Goal: Task Accomplishment & Management: Complete application form

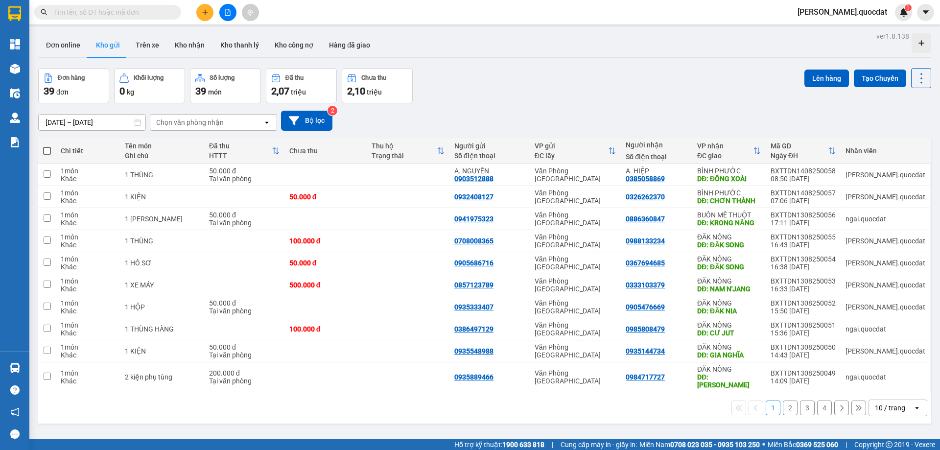
click at [204, 13] on icon "plus" at bounding box center [205, 12] width 7 height 7
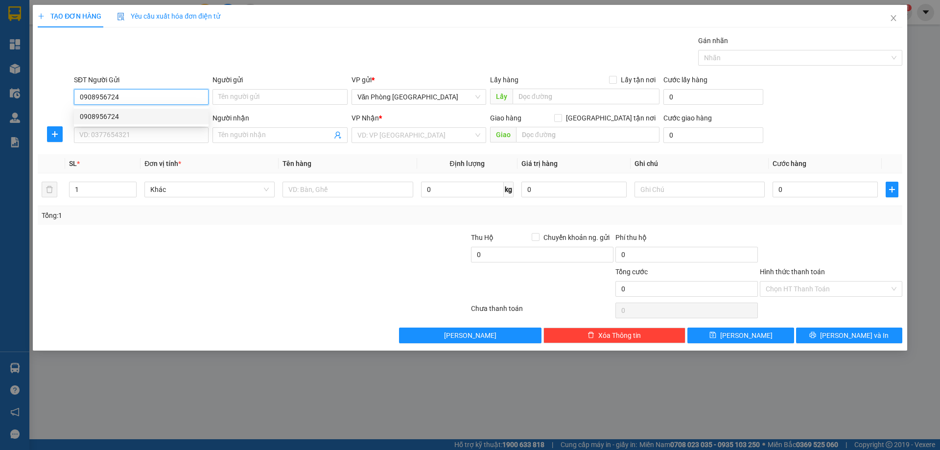
click at [132, 112] on div "0908956724" at bounding box center [141, 116] width 123 height 11
type input "0908956724"
click at [116, 127] on div "SĐT Người Nhận *" at bounding box center [141, 120] width 135 height 15
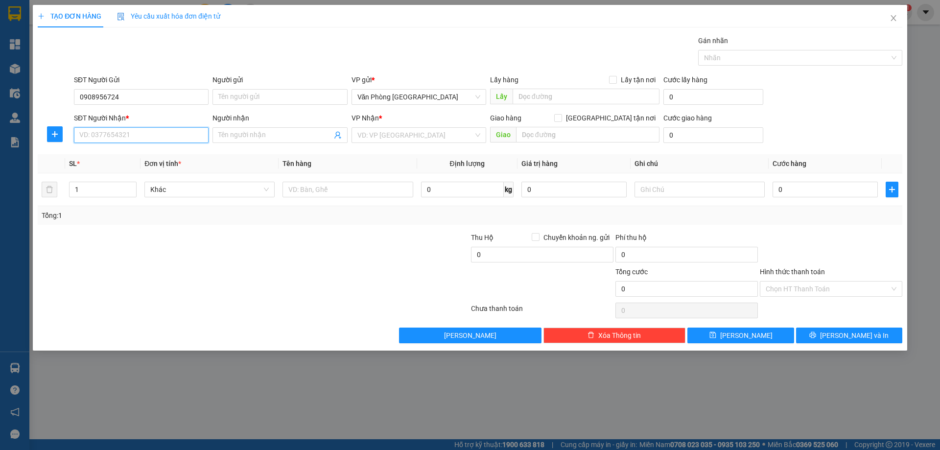
click at [116, 132] on input "SĐT Người Nhận *" at bounding box center [141, 135] width 135 height 16
click at [118, 157] on div "0358173546" at bounding box center [141, 154] width 123 height 11
type input "0358173546"
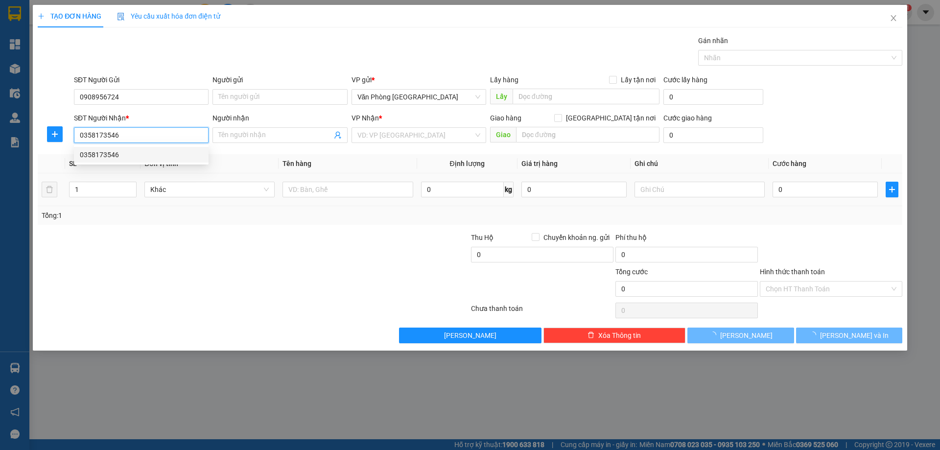
type input "ĐỒNG XOÀI"
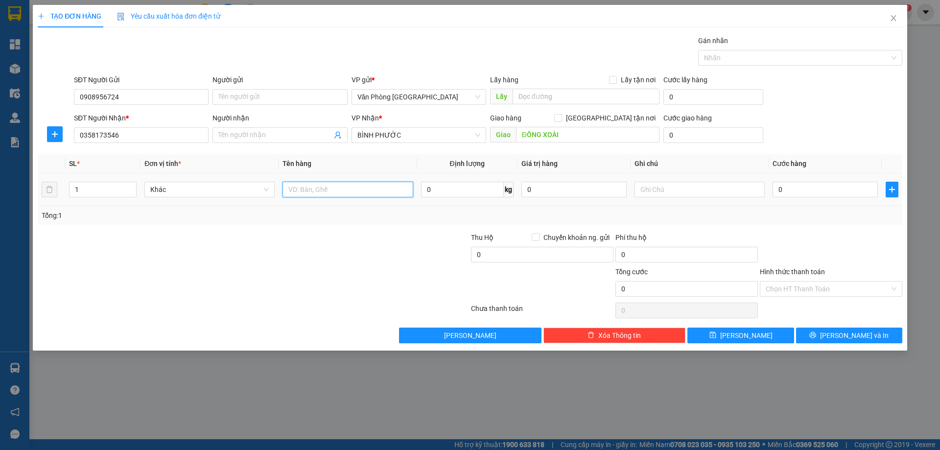
click at [348, 197] on input "text" at bounding box center [348, 190] width 130 height 16
type input "1 KIỆN"
type input "1"
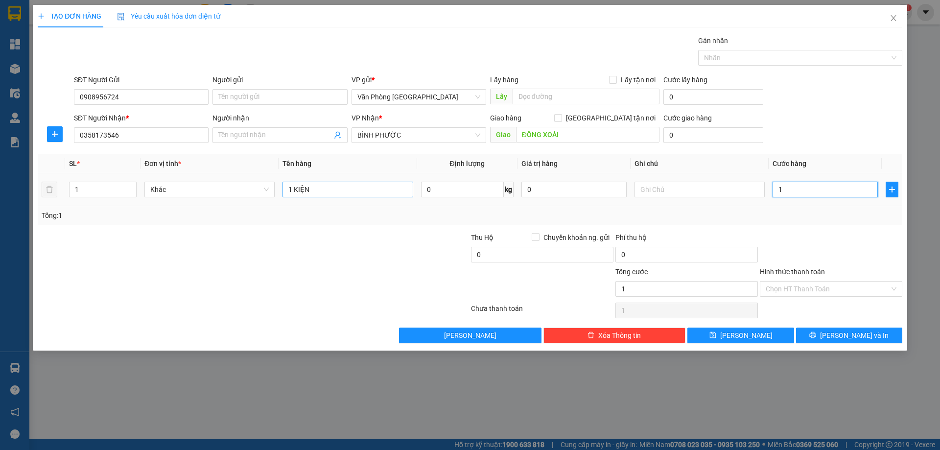
type input "10"
type input "100"
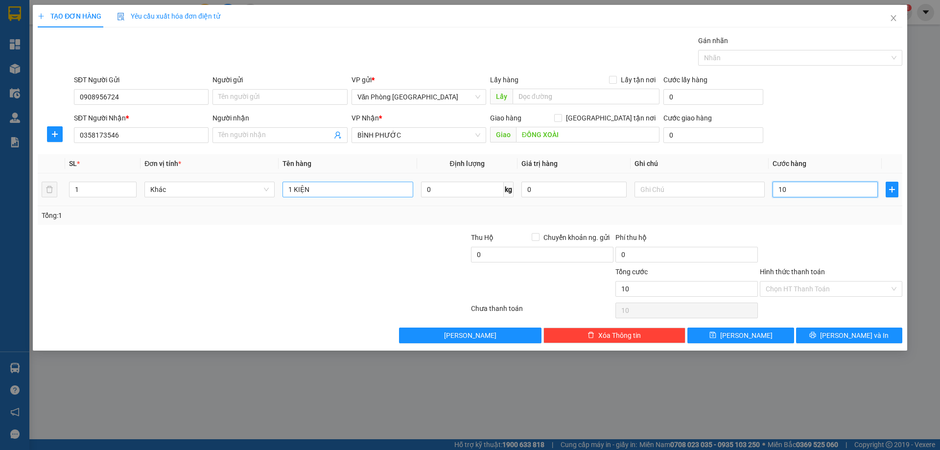
type input "100"
type input "100.000"
click at [866, 243] on div at bounding box center [831, 249] width 144 height 34
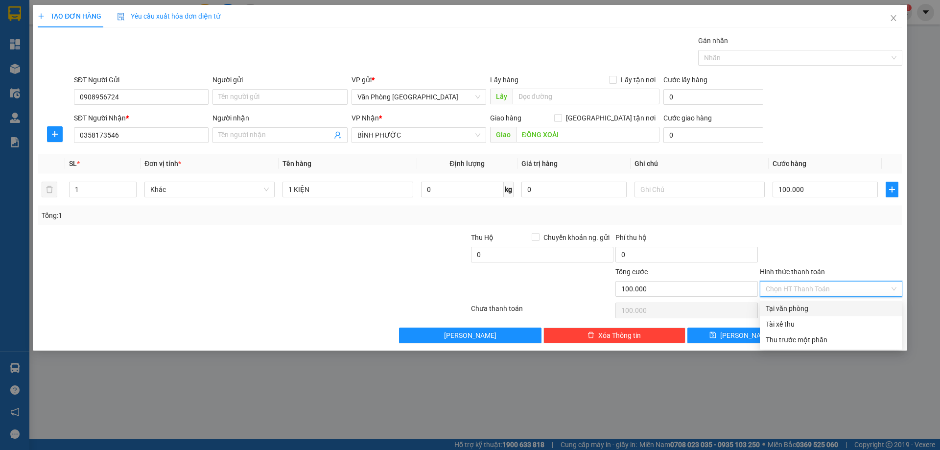
click at [856, 291] on input "Hình thức thanh toán" at bounding box center [828, 289] width 124 height 15
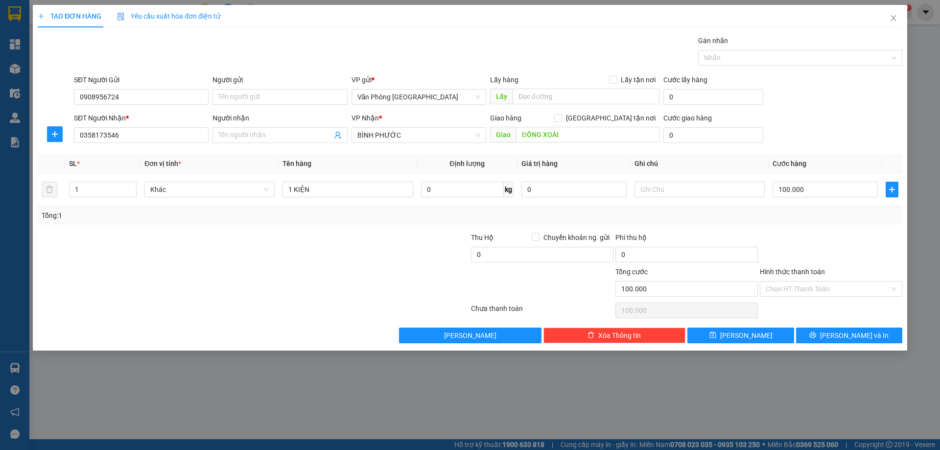
click at [864, 242] on div at bounding box center [831, 249] width 144 height 34
click at [852, 330] on span "[PERSON_NAME] và In" at bounding box center [854, 335] width 69 height 11
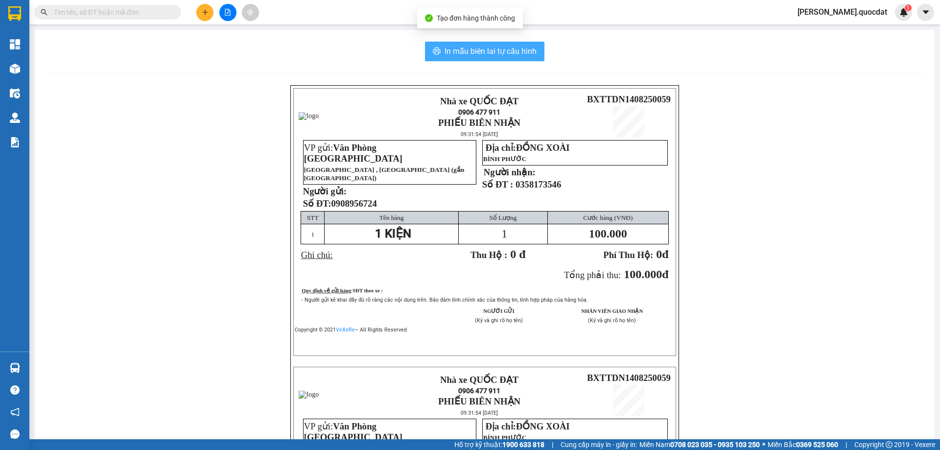
click at [493, 54] on span "In mẫu biên lai tự cấu hình" at bounding box center [491, 51] width 92 height 12
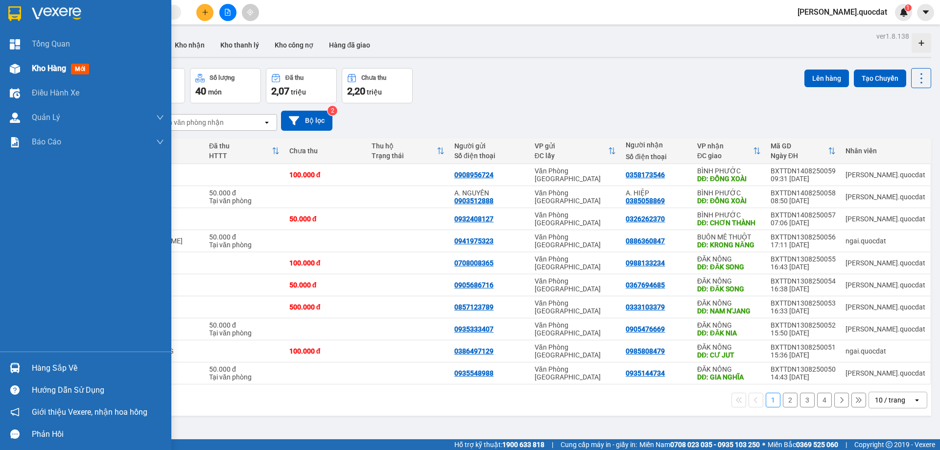
click at [35, 78] on div "Kho hàng mới" at bounding box center [98, 68] width 132 height 24
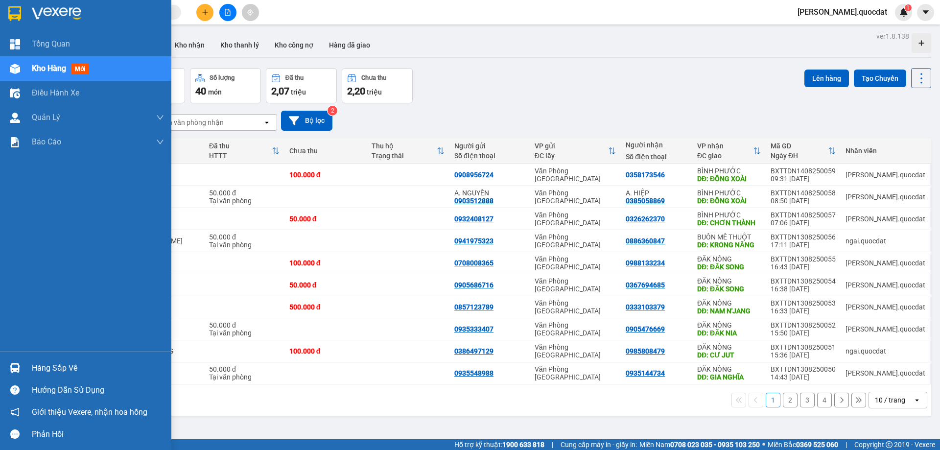
click at [38, 71] on span "Kho hàng" at bounding box center [49, 68] width 34 height 9
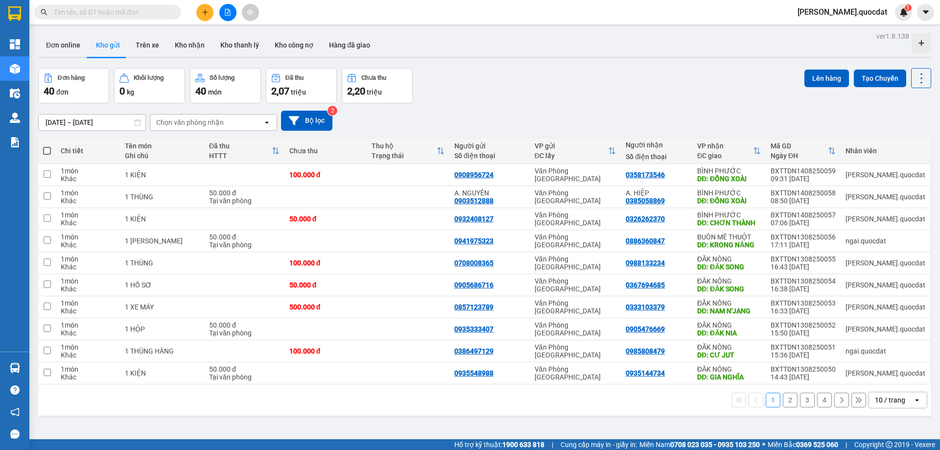
click at [103, 128] on div "ver 1.8.138 Đơn online Kho gửi Trên xe Kho nhận Kho thanh lý Kho công nợ Hàng đ…" at bounding box center [484, 254] width 901 height 450
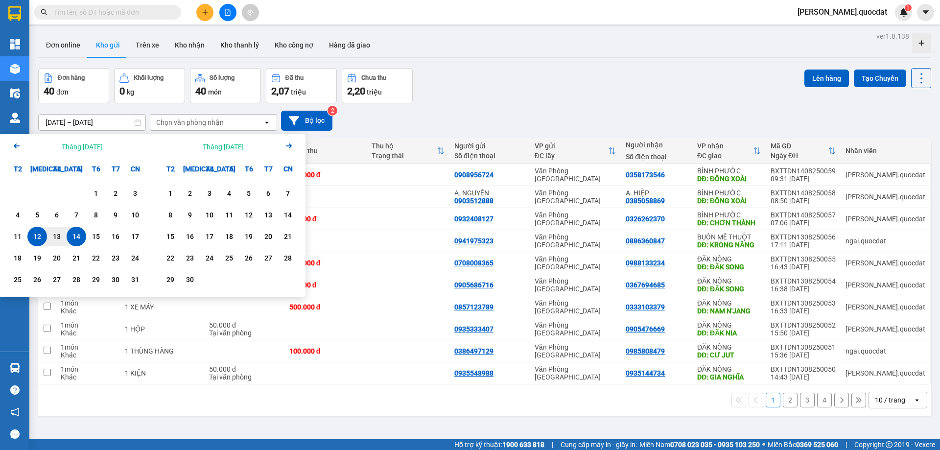
click at [78, 231] on div "14" at bounding box center [77, 237] width 14 height 12
type input "[DATE] – [DATE]"
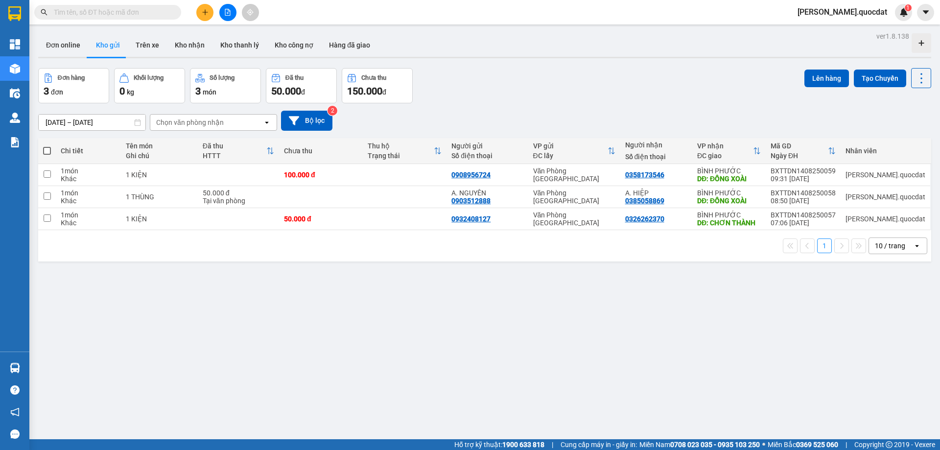
click at [198, 16] on button at bounding box center [204, 12] width 17 height 17
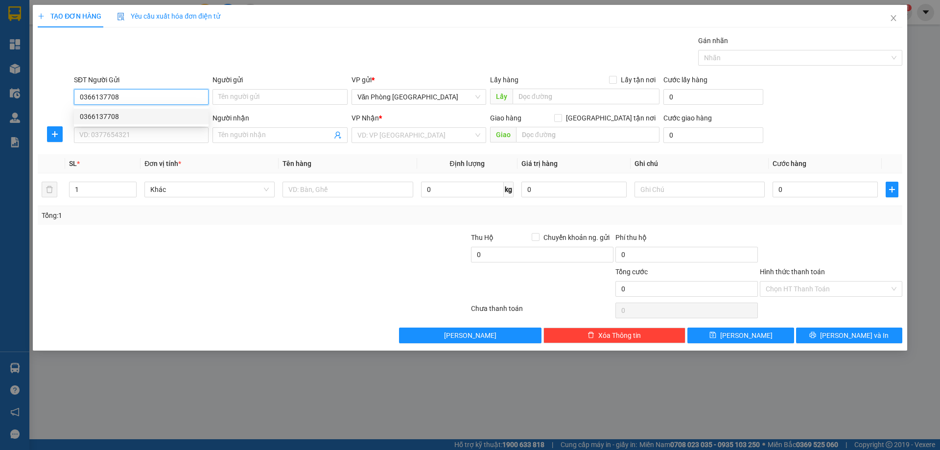
click at [125, 112] on div "0366137708" at bounding box center [141, 116] width 123 height 11
type input "0366137708"
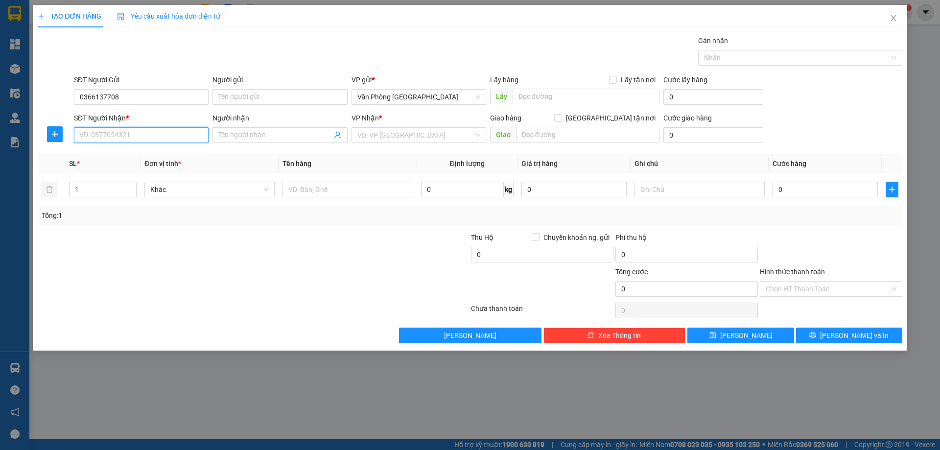
click at [110, 128] on input "SĐT Người Nhận *" at bounding box center [141, 135] width 135 height 16
click at [110, 151] on div "0337614882" at bounding box center [141, 154] width 123 height 11
type input "0337614882"
type input "CƯ JUT"
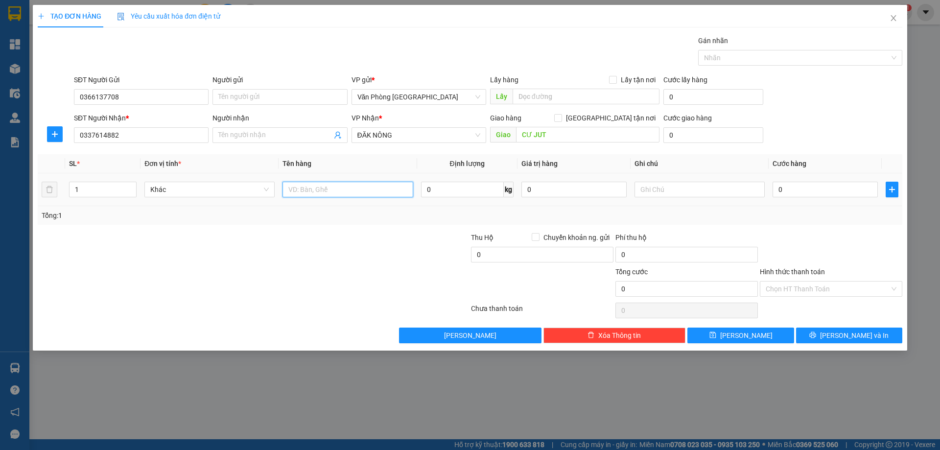
click at [355, 190] on input "text" at bounding box center [348, 190] width 130 height 16
type input "1 KIỆN"
click at [143, 141] on input "0337614882" at bounding box center [141, 135] width 135 height 16
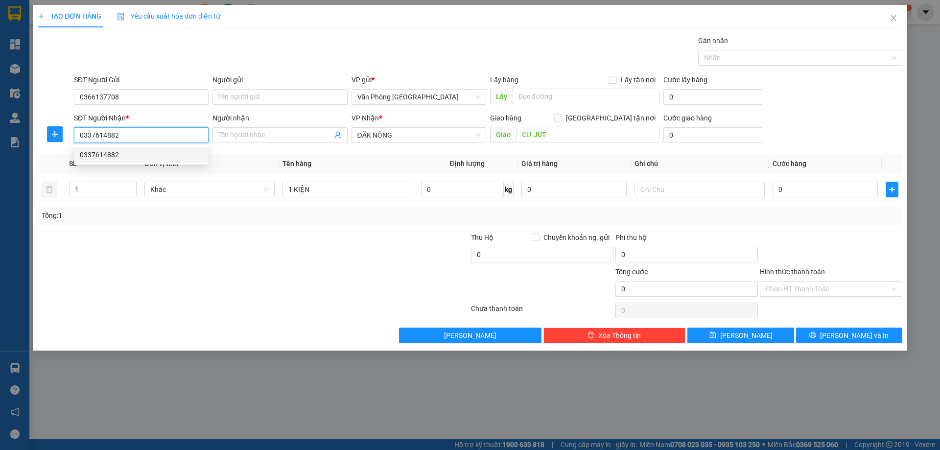
click at [143, 141] on input "0337614882" at bounding box center [141, 135] width 135 height 16
type input "0915935571"
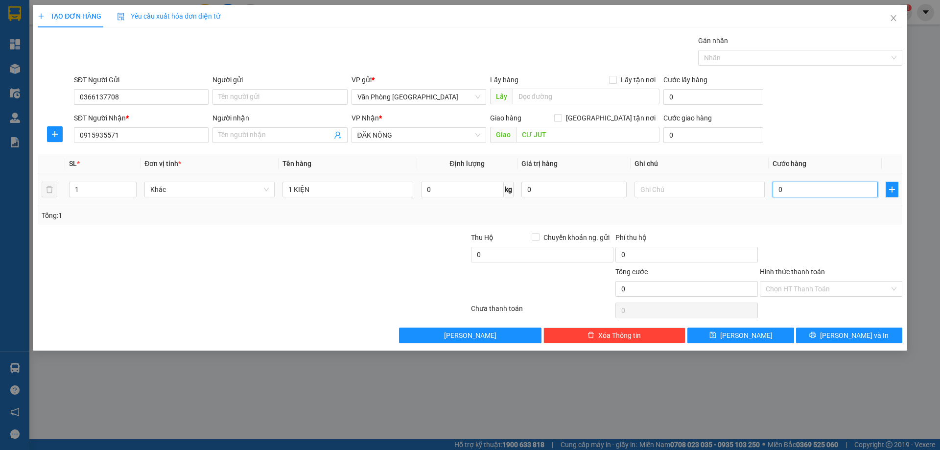
click at [793, 194] on input "0" at bounding box center [825, 190] width 105 height 16
type input "5"
type input "50"
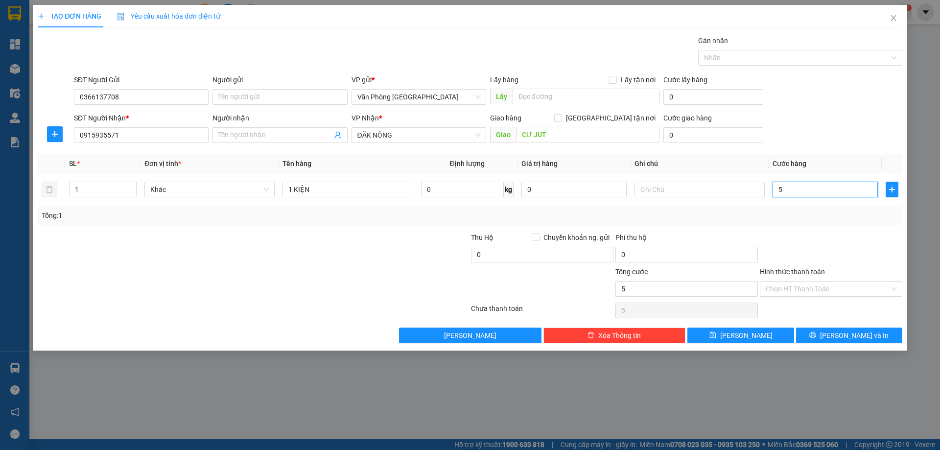
type input "50"
type input "50.000"
click at [835, 234] on div at bounding box center [831, 249] width 144 height 34
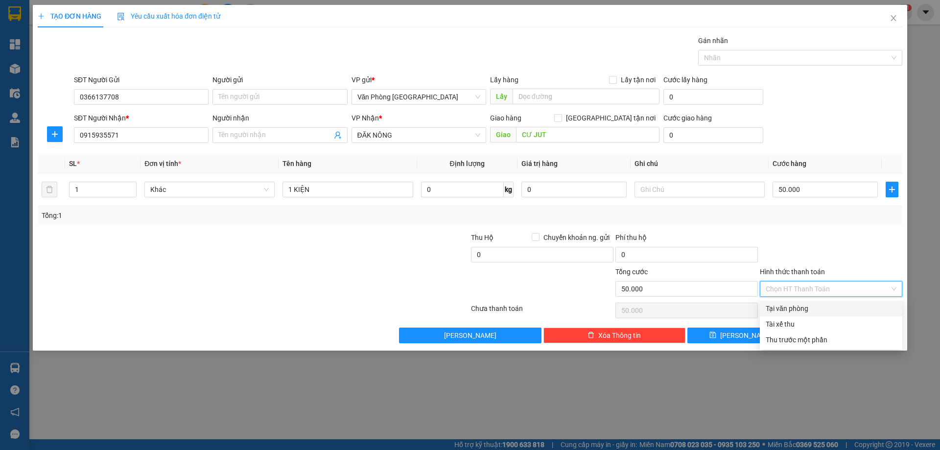
click at [842, 290] on input "Hình thức thanh toán" at bounding box center [828, 289] width 124 height 15
click at [812, 307] on div "Tại văn phòng" at bounding box center [831, 308] width 131 height 11
type input "0"
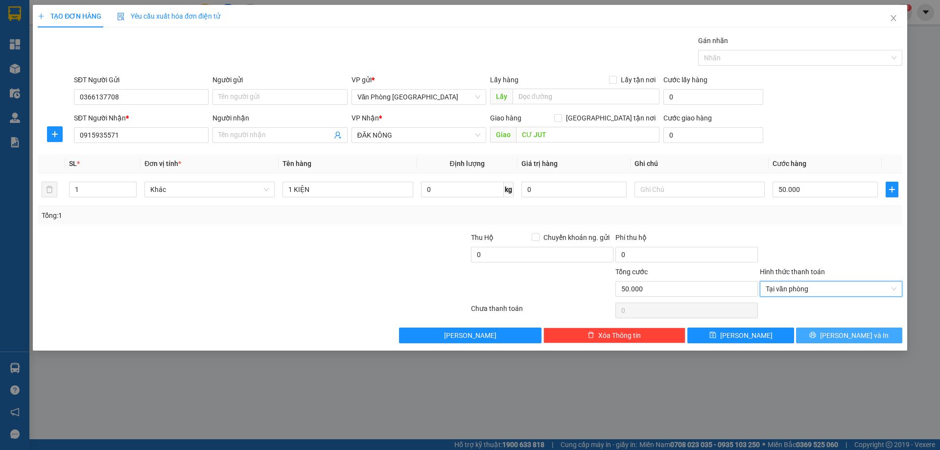
click at [826, 334] on button "[PERSON_NAME] và In" at bounding box center [849, 336] width 106 height 16
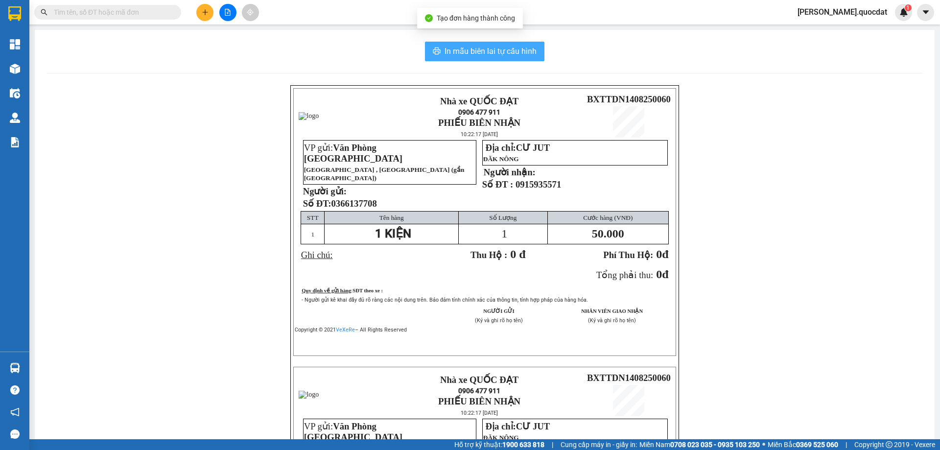
click at [450, 56] on span "In mẫu biên lai tự cấu hình" at bounding box center [491, 51] width 92 height 12
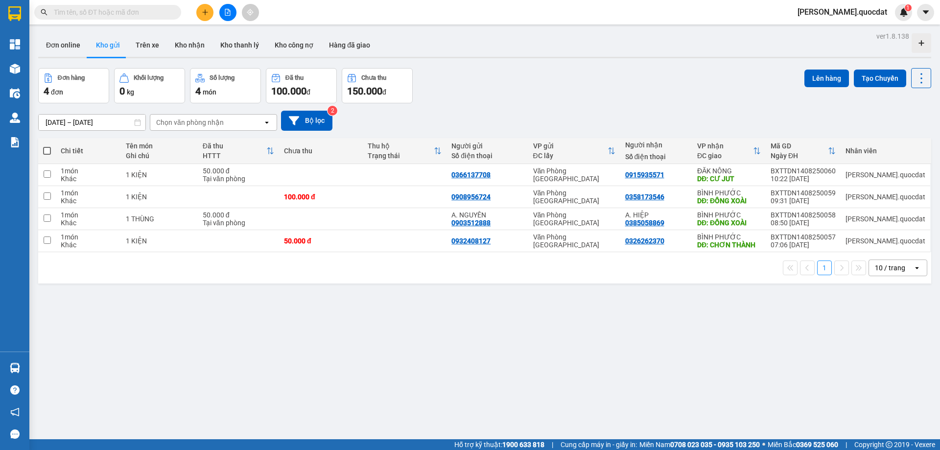
click at [206, 22] on div "Kết quả tìm kiếm ( 0 ) Bộ lọc No Data simon.quocdat 1" at bounding box center [470, 12] width 940 height 24
click at [204, 6] on button at bounding box center [204, 12] width 17 height 17
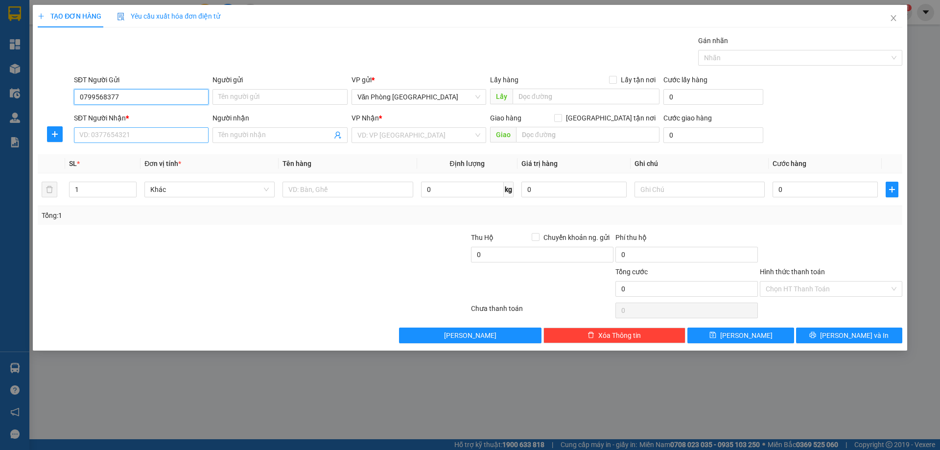
type input "0799568377"
click at [120, 141] on input "SĐT Người Nhận *" at bounding box center [141, 135] width 135 height 16
type input "0383375743"
click at [438, 137] on input "search" at bounding box center [415, 135] width 116 height 15
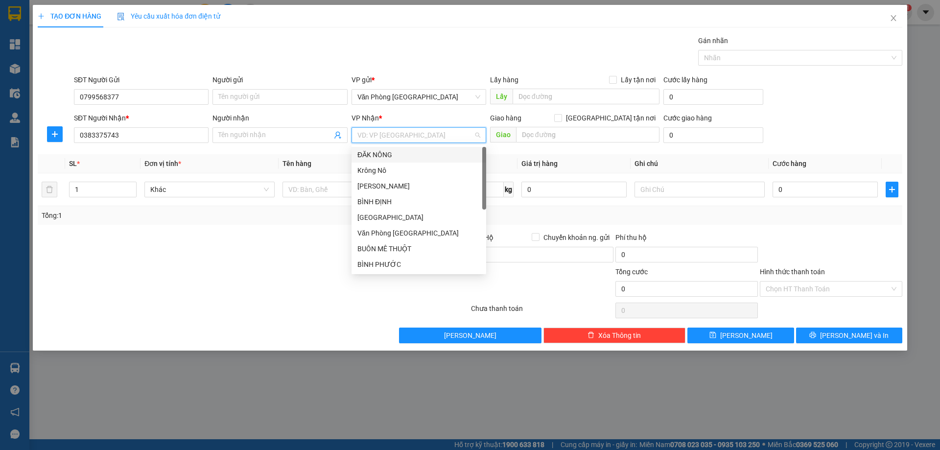
click at [387, 154] on div "ĐĂK NÔNG" at bounding box center [418, 154] width 123 height 11
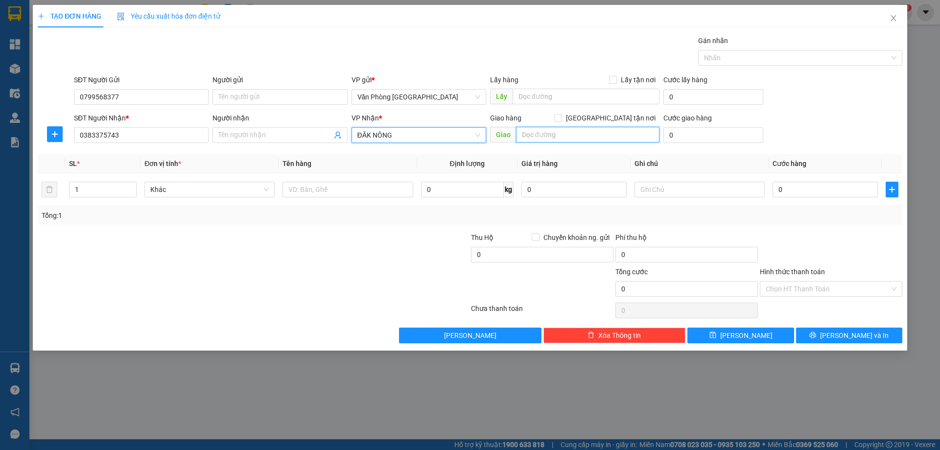
click at [561, 138] on input "text" at bounding box center [587, 135] width 143 height 16
type input "g"
type input "GIA NGHĨA"
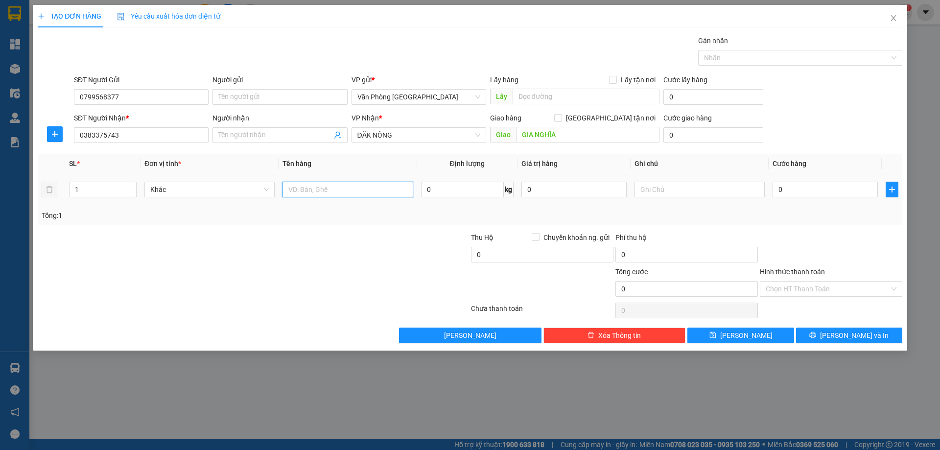
click at [347, 187] on input "text" at bounding box center [348, 190] width 130 height 16
click at [344, 188] on input "1 KIẸN" at bounding box center [348, 190] width 130 height 16
type input "1 KIỆN"
type input "5"
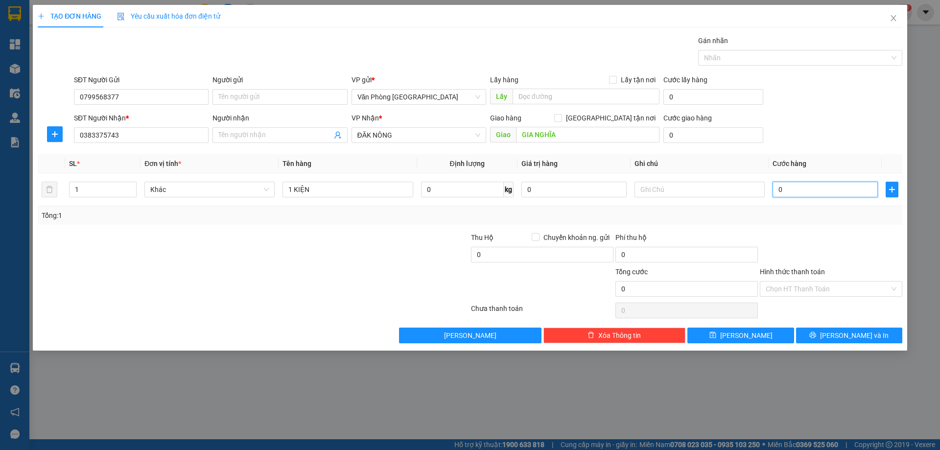
type input "5"
type input "50"
type input "50.000"
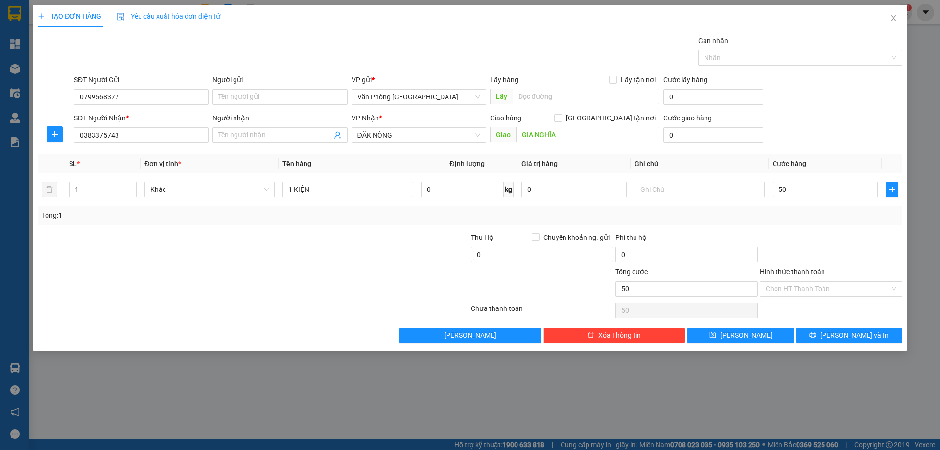
type input "50.000"
click at [765, 245] on div at bounding box center [831, 249] width 144 height 34
click at [823, 291] on input "Hình thức thanh toán" at bounding box center [828, 289] width 124 height 15
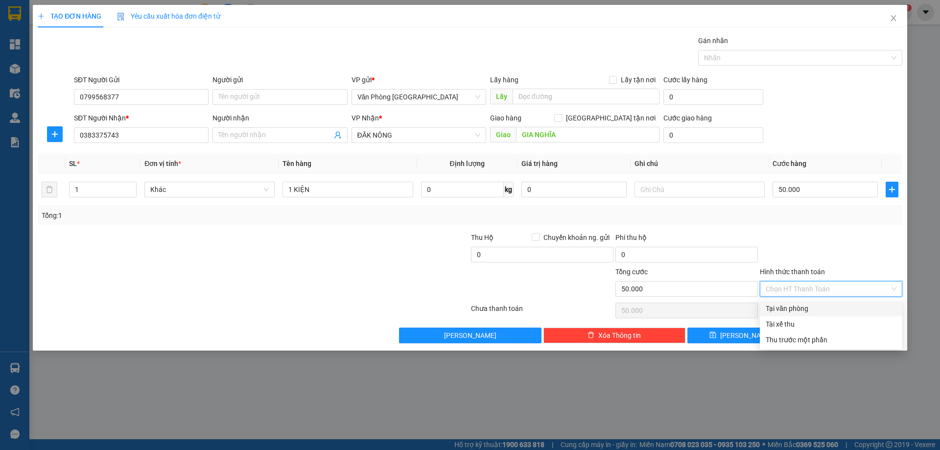
click at [816, 309] on div "Tại văn phòng" at bounding box center [831, 308] width 131 height 11
type input "0"
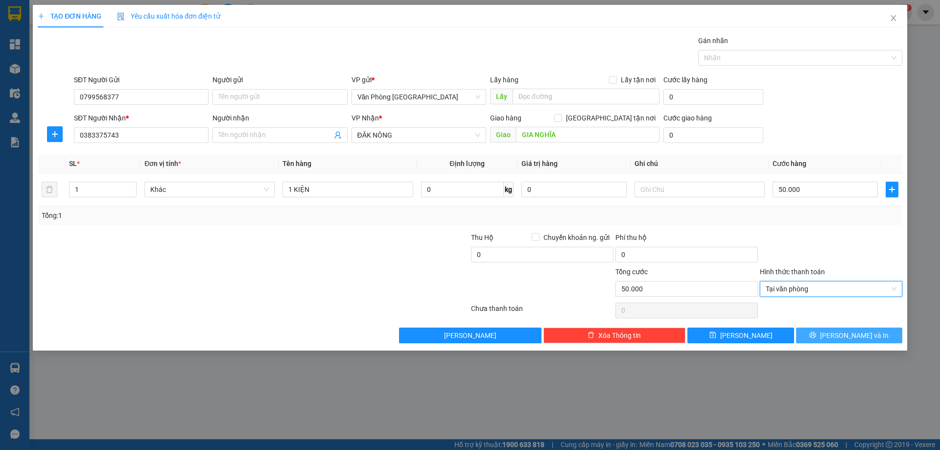
click at [842, 333] on span "[PERSON_NAME] và In" at bounding box center [854, 335] width 69 height 11
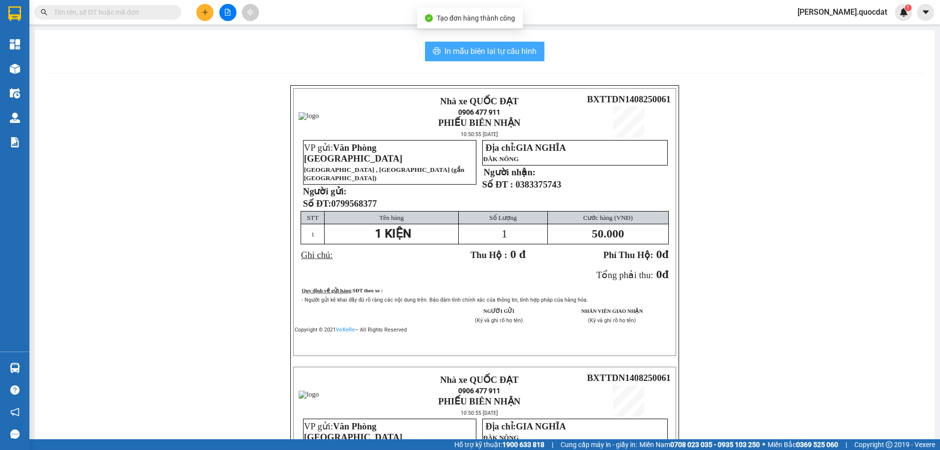
click at [456, 54] on span "In mẫu biên lai tự cấu hình" at bounding box center [491, 51] width 92 height 12
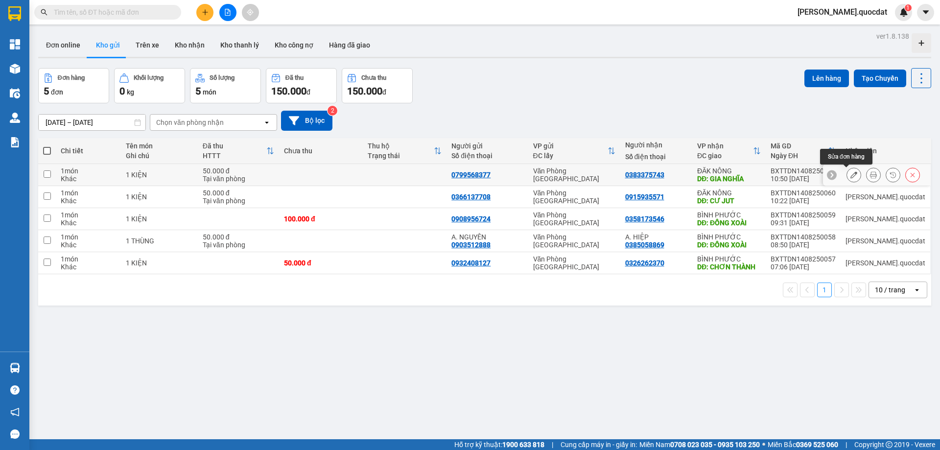
click at [851, 173] on icon at bounding box center [854, 174] width 7 height 7
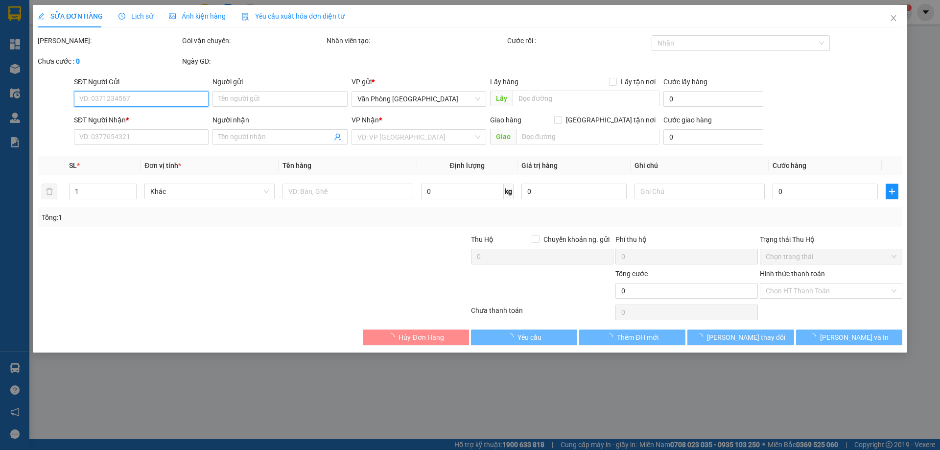
type input "0799568377"
type input "0383375743"
type input "GIA NGHĨA"
type input "50.000"
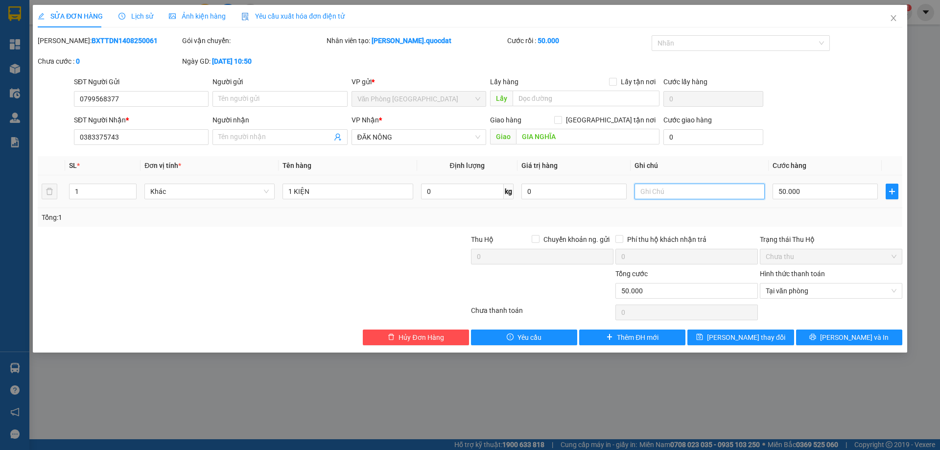
click at [690, 195] on input "text" at bounding box center [700, 192] width 130 height 16
type input "CK"
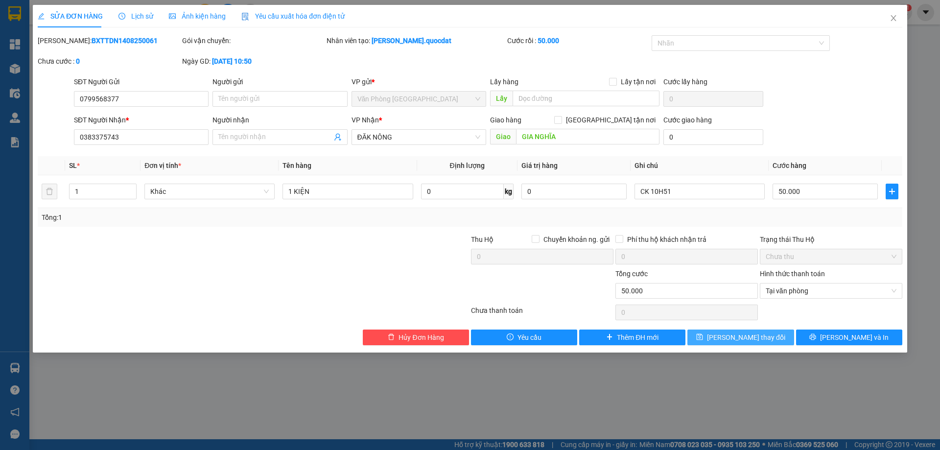
click at [737, 342] on span "[PERSON_NAME] thay đổi" at bounding box center [746, 337] width 78 height 11
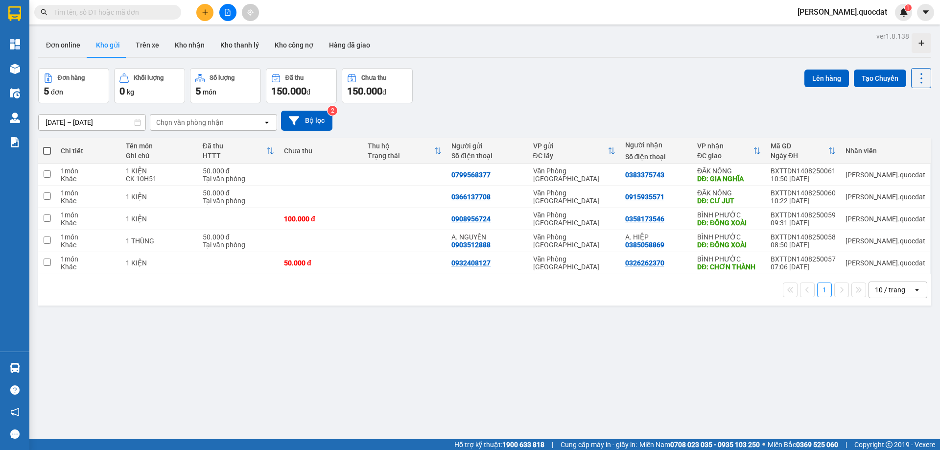
click at [887, 291] on div "10 / trang" at bounding box center [890, 290] width 30 height 10
click at [875, 397] on span "100 / trang" at bounding box center [886, 399] width 35 height 10
click at [202, 7] on button at bounding box center [204, 12] width 17 height 17
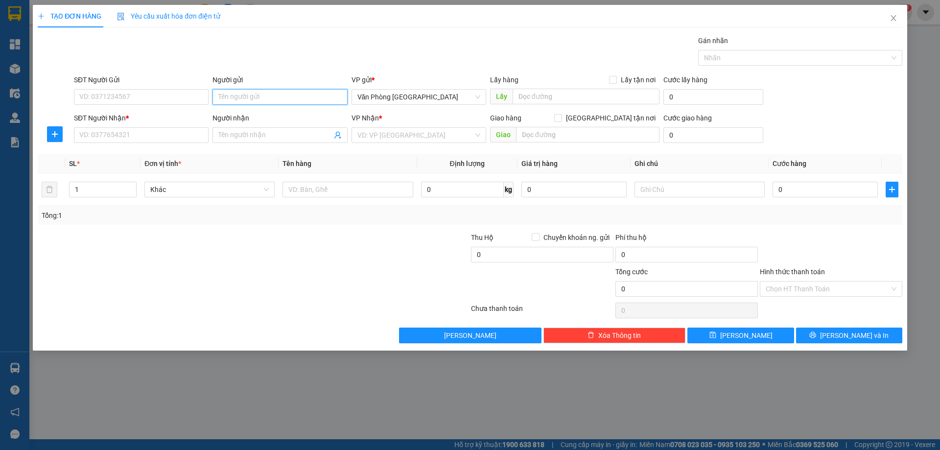
click at [269, 91] on input "Người gửi" at bounding box center [280, 97] width 135 height 16
click at [257, 94] on input "A QUANG" at bounding box center [280, 97] width 135 height 16
click at [225, 98] on input "A QUANG" at bounding box center [280, 97] width 135 height 16
click at [268, 98] on input "A. [GEOGRAPHIC_DATA]" at bounding box center [280, 97] width 135 height 16
click at [226, 99] on input "A. [GEOGRAPHIC_DATA]" at bounding box center [280, 97] width 135 height 16
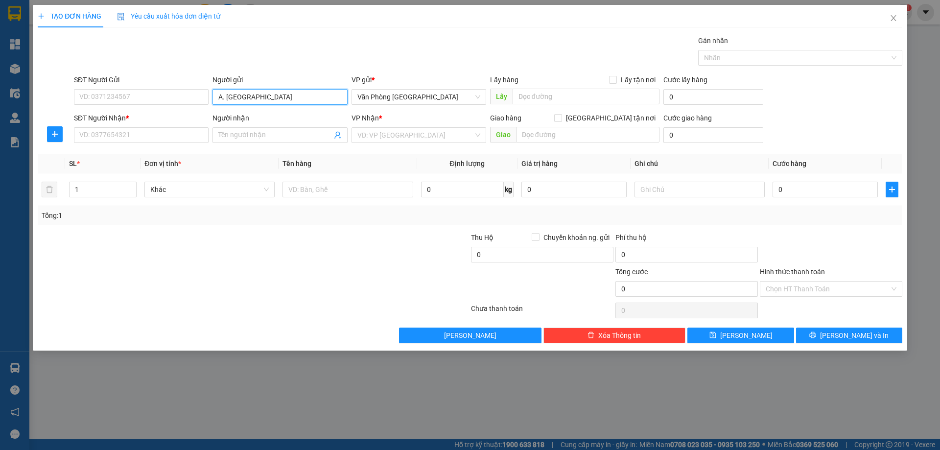
click at [257, 95] on input "A. [GEOGRAPHIC_DATA]" at bounding box center [280, 97] width 135 height 16
click at [170, 215] on div "Tổng: 1" at bounding box center [202, 215] width 321 height 11
click at [250, 99] on input "A. [GEOGRAPHIC_DATA]" at bounding box center [280, 97] width 135 height 16
click at [251, 99] on input "A. [GEOGRAPHIC_DATA]" at bounding box center [280, 97] width 135 height 16
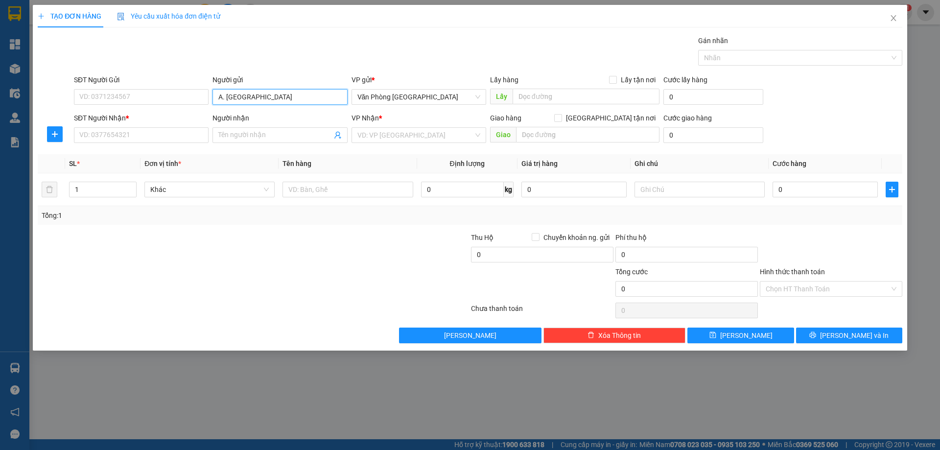
click at [251, 99] on input "A. [GEOGRAPHIC_DATA]" at bounding box center [280, 97] width 135 height 16
drag, startPoint x: 248, startPoint y: 96, endPoint x: 197, endPoint y: 102, distance: 50.7
click at [197, 102] on div "SĐT Người Gửi VD: 0371234567 Người gửi A. [PERSON_NAME] [PERSON_NAME] gửi * Văn…" at bounding box center [488, 91] width 833 height 34
type input "c"
type input "quang"
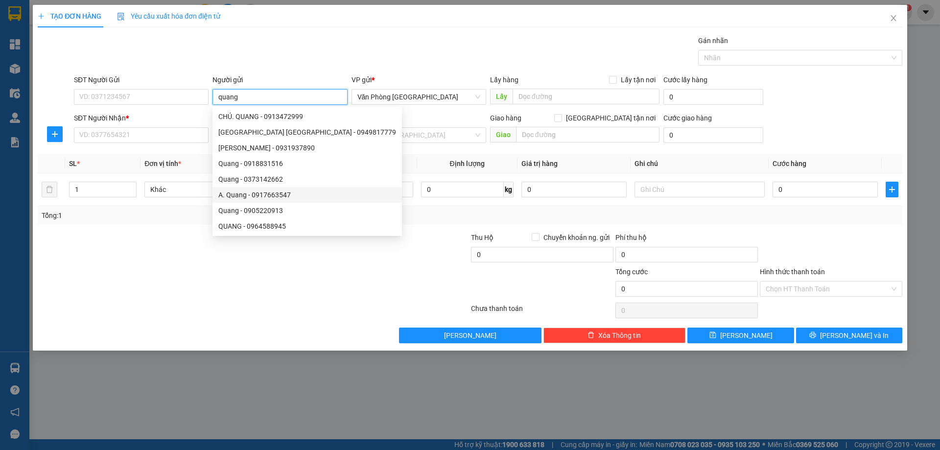
click at [253, 198] on div "A. Quang - 0917663547" at bounding box center [307, 195] width 178 height 11
type input "0917663547"
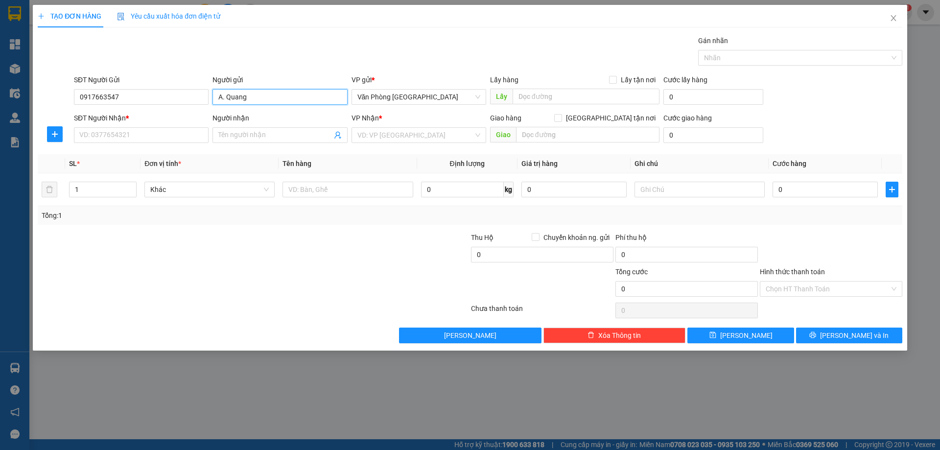
type input "A. Quang"
click at [168, 113] on div "SĐT Người Nhận *" at bounding box center [141, 118] width 135 height 11
click at [168, 127] on input "SĐT Người Nhận *" at bounding box center [141, 135] width 135 height 16
click at [143, 138] on input "SĐT Người Nhận *" at bounding box center [141, 135] width 135 height 16
click at [260, 136] on input "Người nhận" at bounding box center [274, 135] width 113 height 11
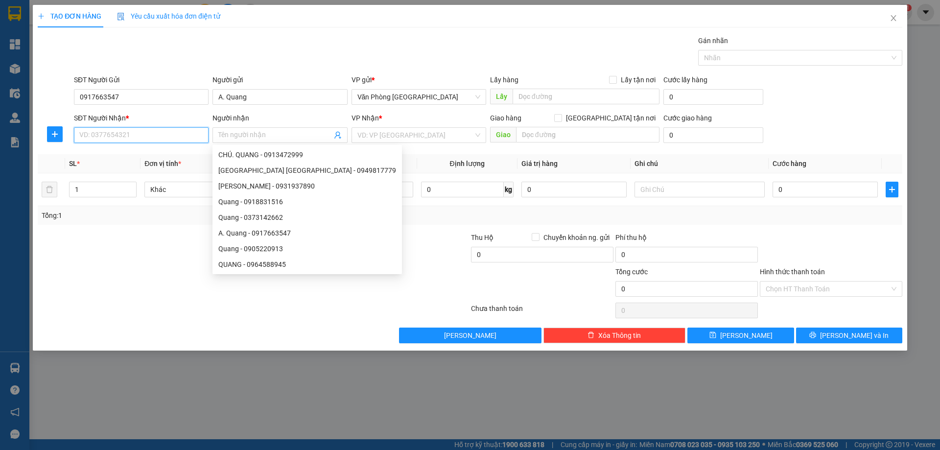
click at [132, 133] on input "SĐT Người Nhận *" at bounding box center [141, 135] width 135 height 16
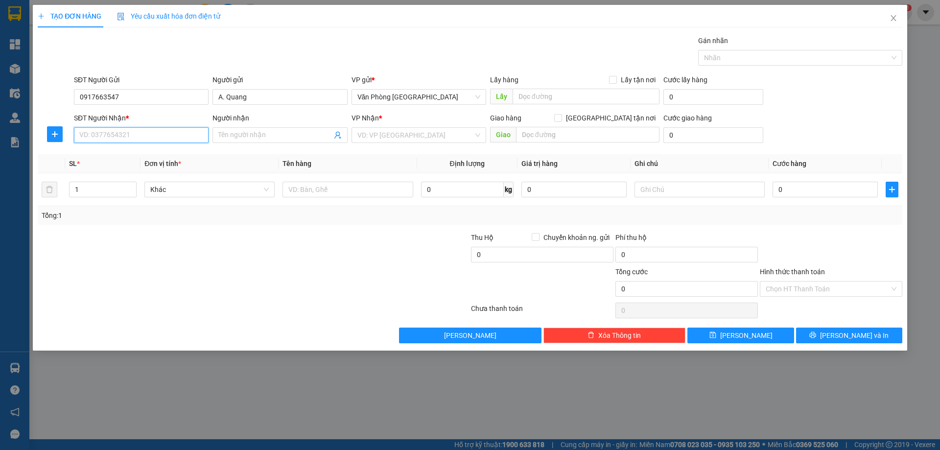
click at [129, 134] on input "SĐT Người Nhận *" at bounding box center [141, 135] width 135 height 16
click at [115, 93] on input "0917663547" at bounding box center [141, 97] width 135 height 16
click at [269, 100] on input "A. Quang" at bounding box center [280, 97] width 135 height 16
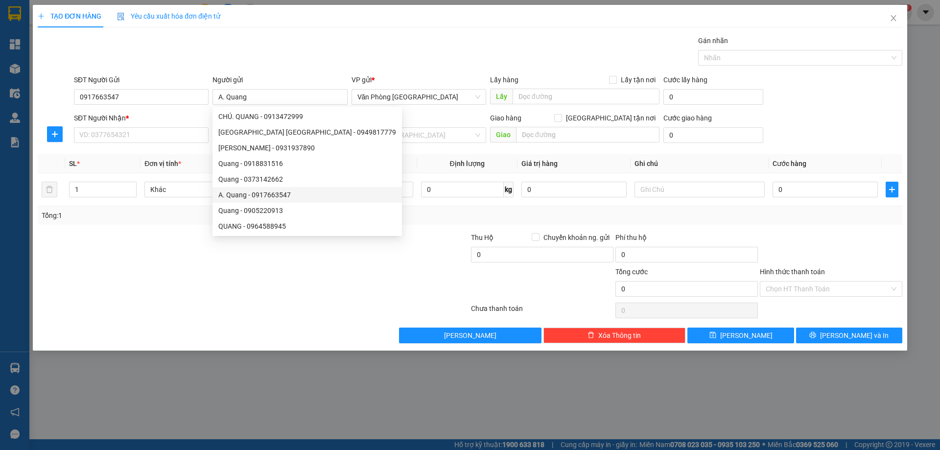
click at [307, 46] on div "Gán nhãn Nhãn" at bounding box center [488, 52] width 833 height 34
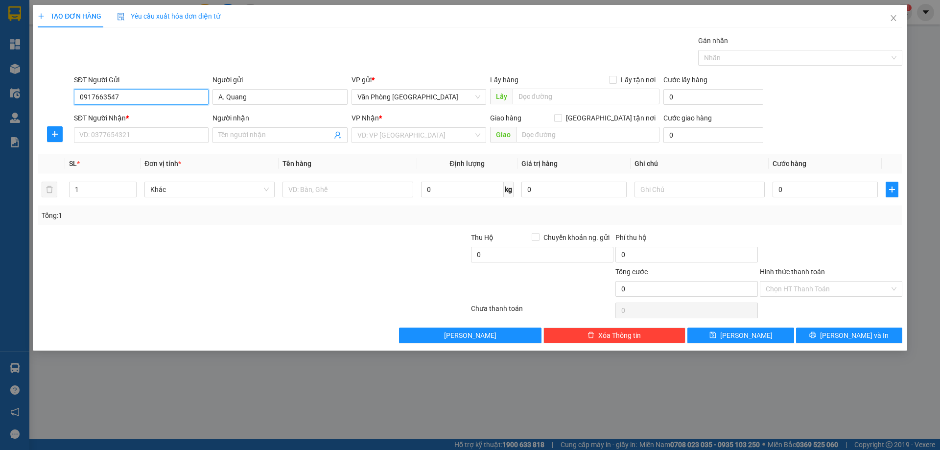
click at [177, 90] on input "0917663547" at bounding box center [141, 97] width 135 height 16
type input "0917663547"
click at [133, 119] on div "0917663547 - A. [GEOGRAPHIC_DATA]" at bounding box center [141, 116] width 123 height 11
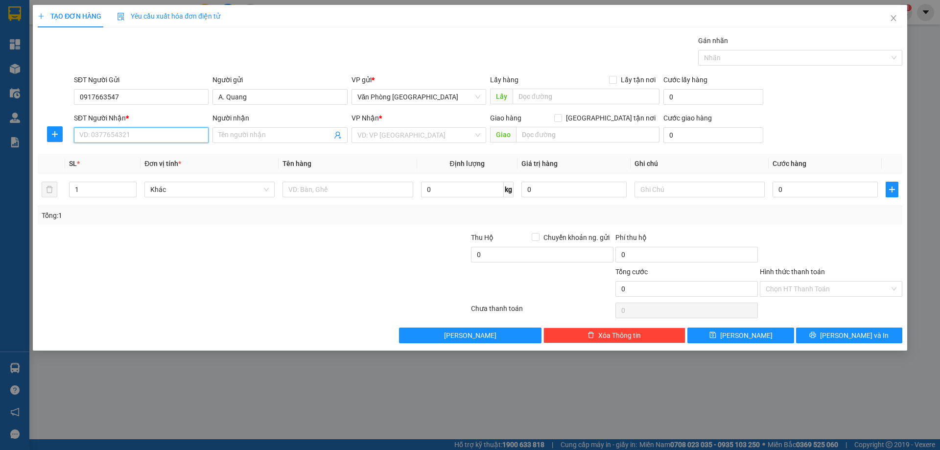
click at [125, 135] on input "SĐT Người Nhận *" at bounding box center [141, 135] width 135 height 16
click at [117, 170] on div "0823643335" at bounding box center [141, 170] width 123 height 11
type input "0823643335"
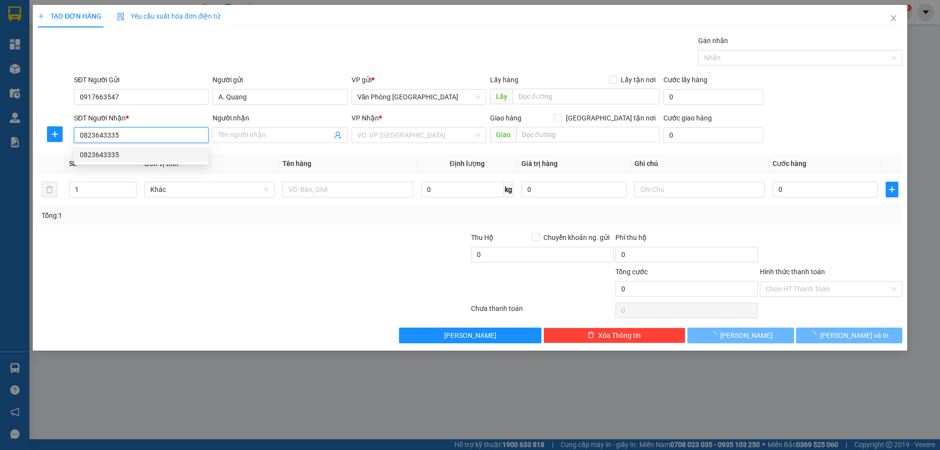
type input "BUÔN MA THUỘT"
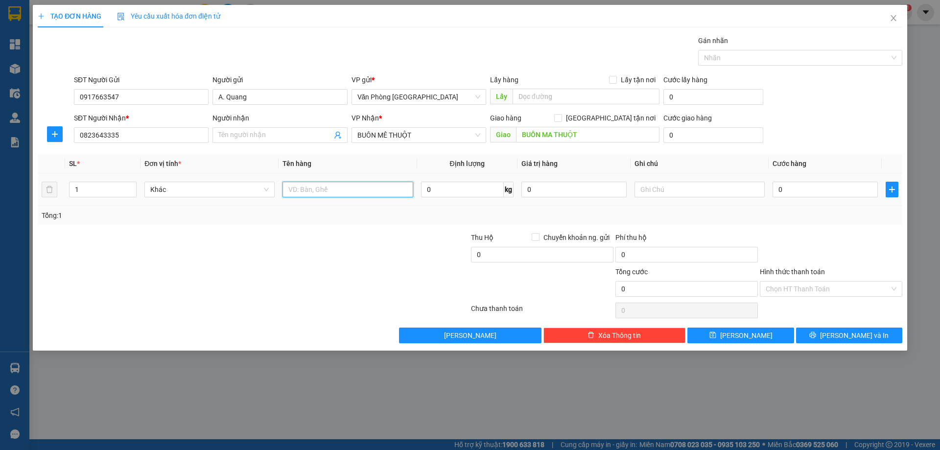
click at [333, 190] on input "text" at bounding box center [348, 190] width 130 height 16
type input "1 THÙNG"
click at [816, 289] on input "Hình thức thanh toán" at bounding box center [828, 289] width 124 height 15
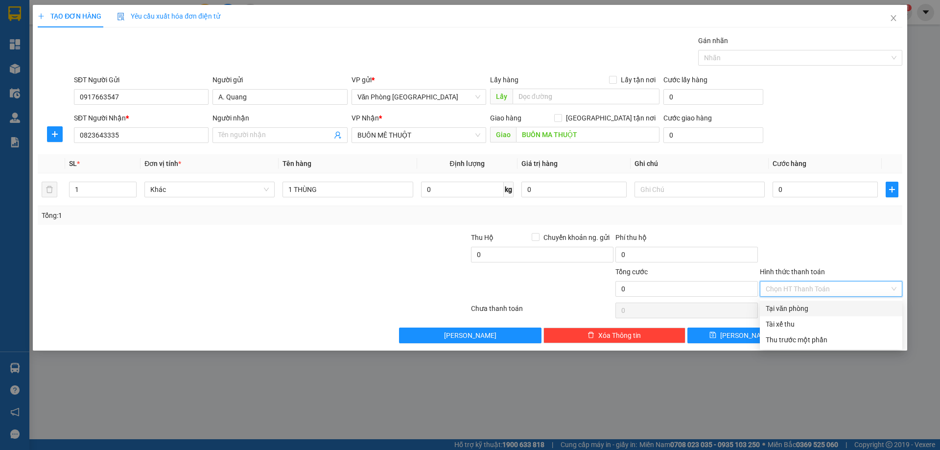
click at [800, 302] on div "Tại văn phòng" at bounding box center [831, 309] width 143 height 16
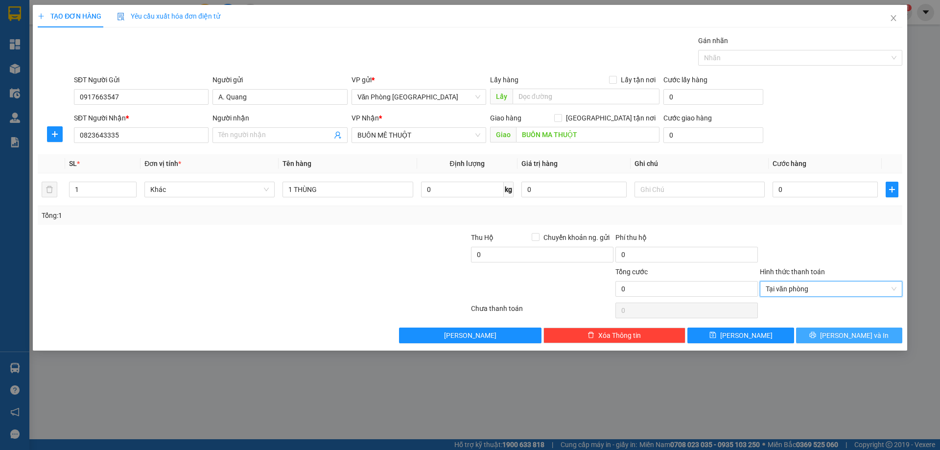
click at [816, 333] on icon "printer" at bounding box center [812, 335] width 7 height 7
click at [816, 335] on icon "printer" at bounding box center [812, 335] width 7 height 7
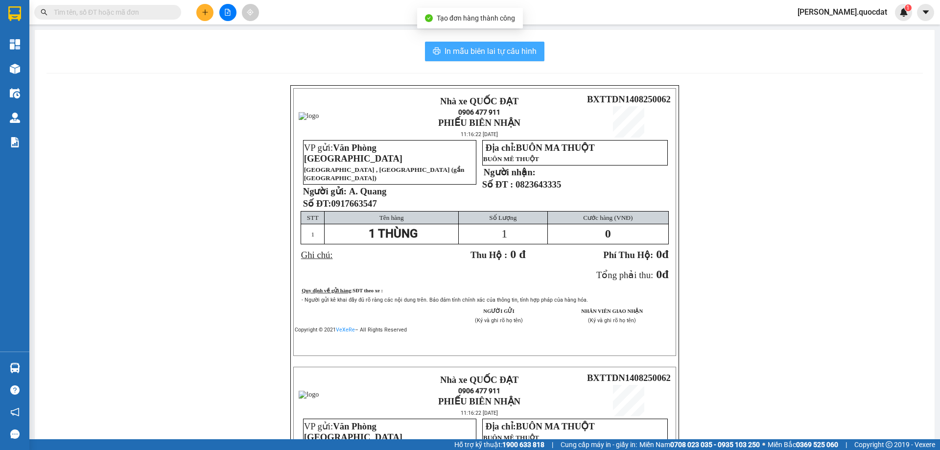
click at [500, 48] on span "In mẫu biên lai tự cấu hình" at bounding box center [491, 51] width 92 height 12
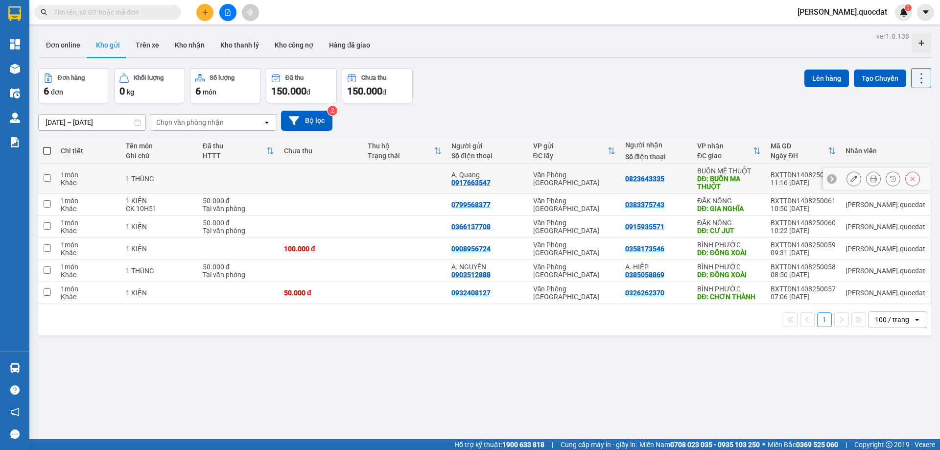
click at [851, 177] on icon at bounding box center [854, 178] width 7 height 7
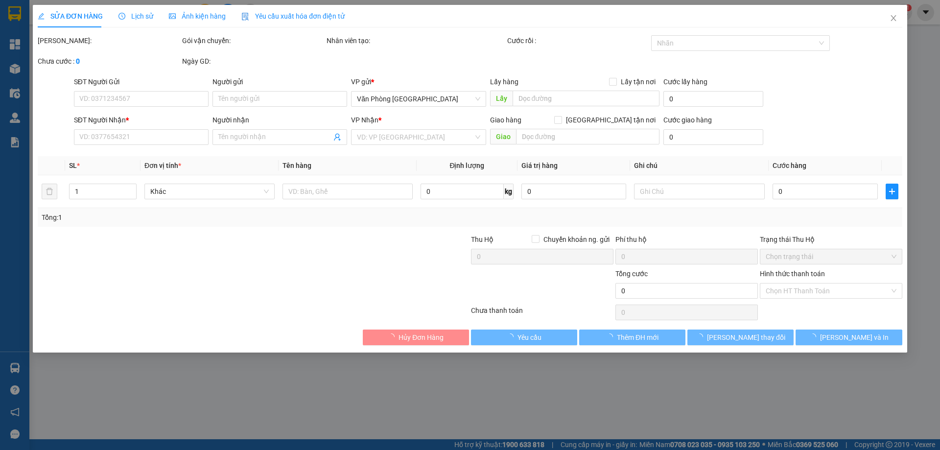
type input "0917663547"
type input "A. Quang"
type input "0823643335"
type input "BUÔN MA THUỘT"
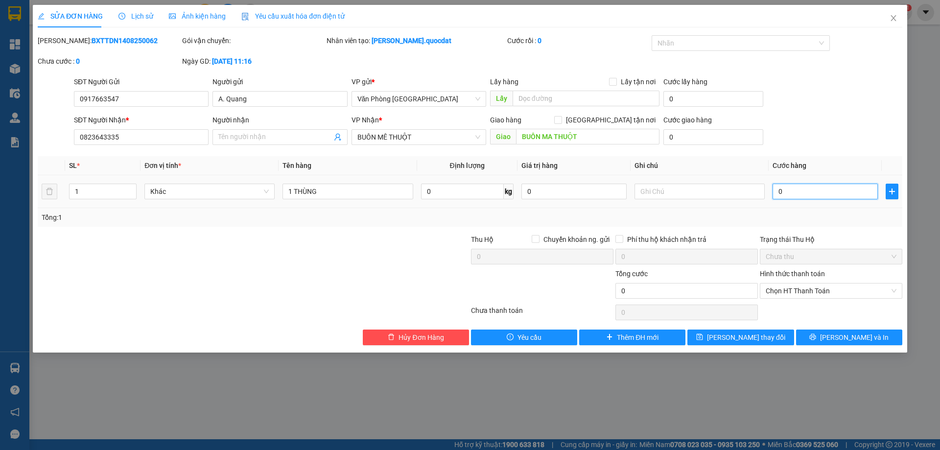
click at [793, 186] on input "0" at bounding box center [825, 192] width 105 height 16
type input "1"
type input "10"
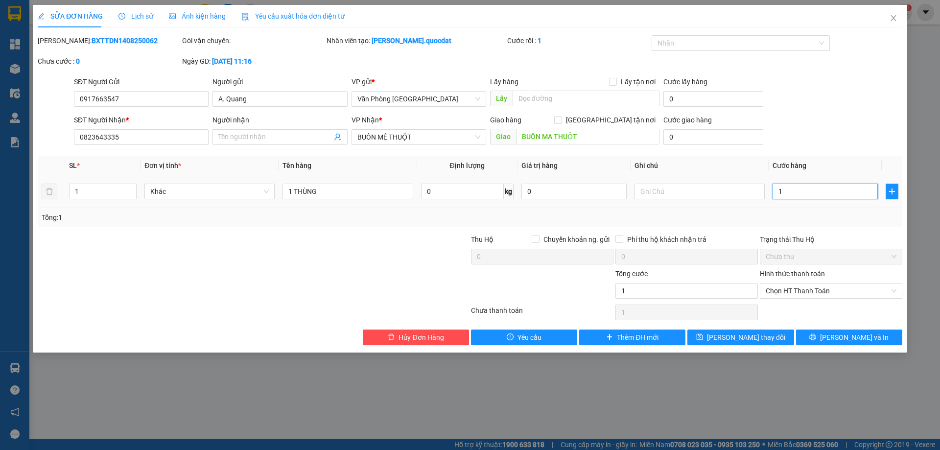
type input "10"
type input "100"
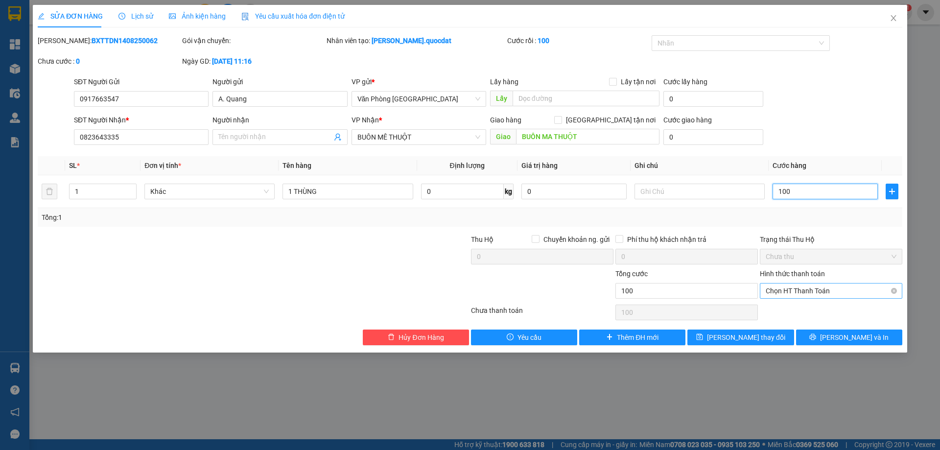
click at [843, 287] on span "Chọn HT Thanh Toán" at bounding box center [831, 291] width 131 height 15
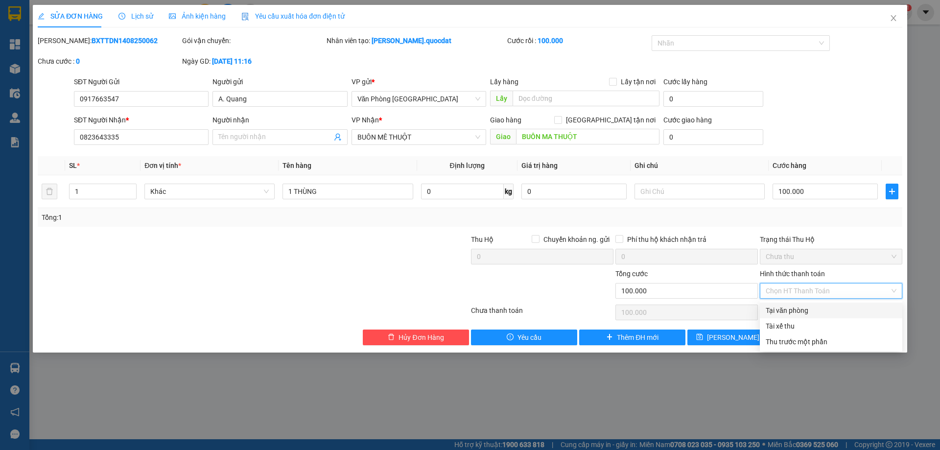
click at [812, 309] on div "Tại văn phòng" at bounding box center [831, 310] width 131 height 11
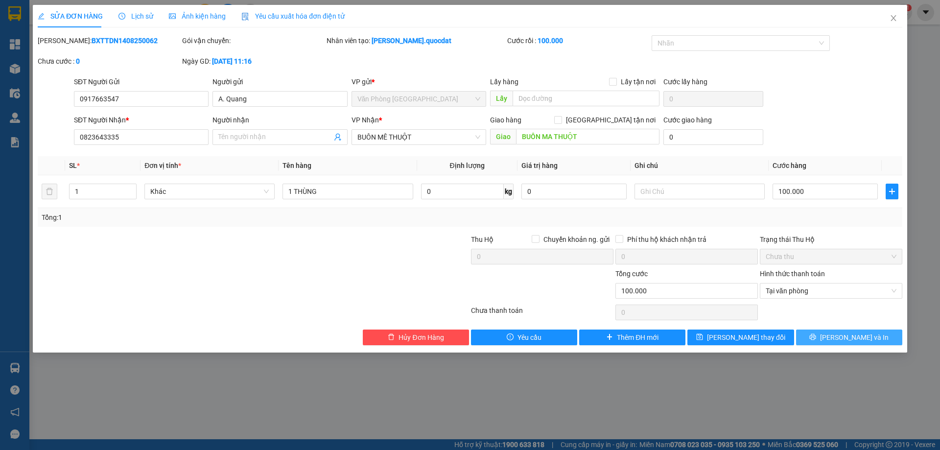
click at [840, 334] on button "[PERSON_NAME] và In" at bounding box center [849, 338] width 106 height 16
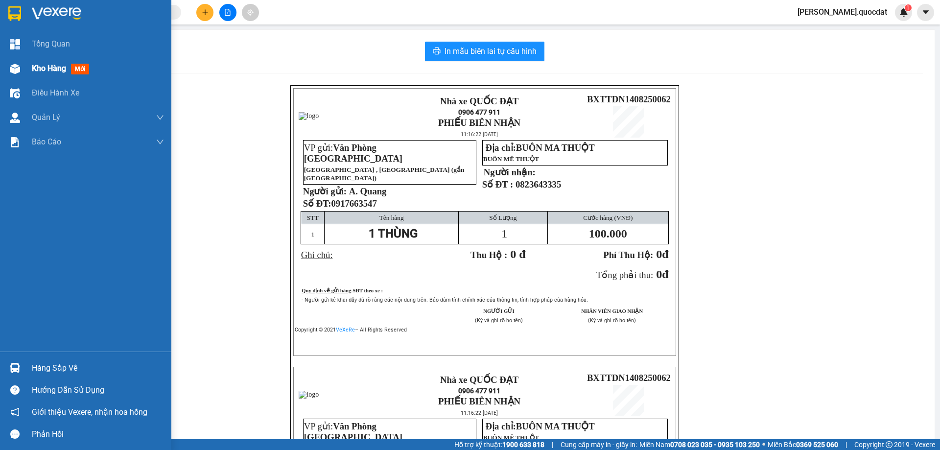
click at [31, 64] on div "Kho hàng mới" at bounding box center [85, 68] width 171 height 24
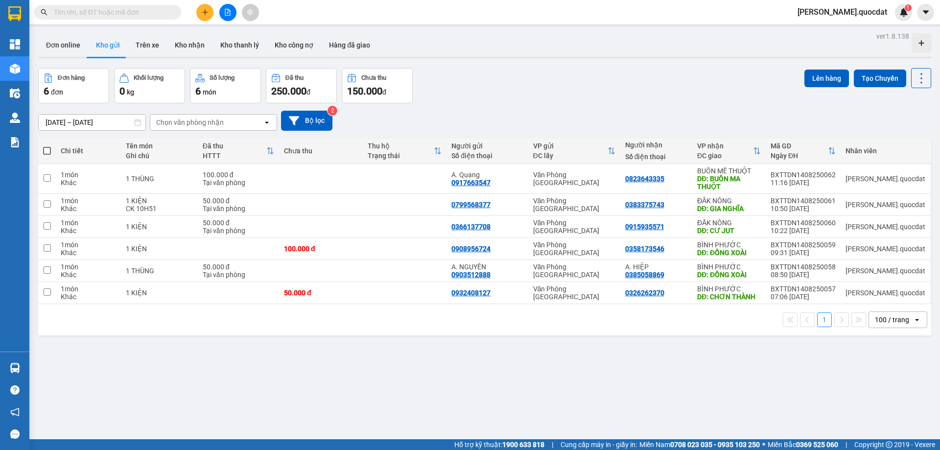
click at [206, 15] on icon "plus" at bounding box center [205, 12] width 7 height 7
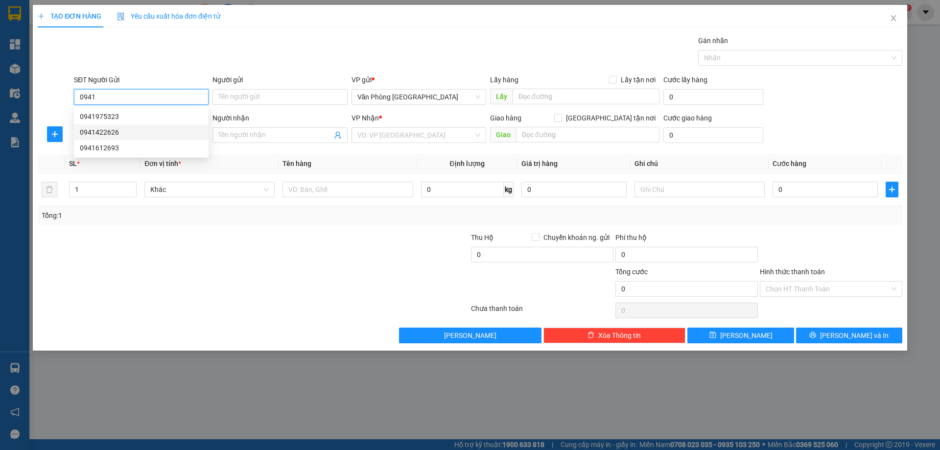
click at [117, 132] on div "0941422626" at bounding box center [141, 132] width 123 height 11
type input "0941422626"
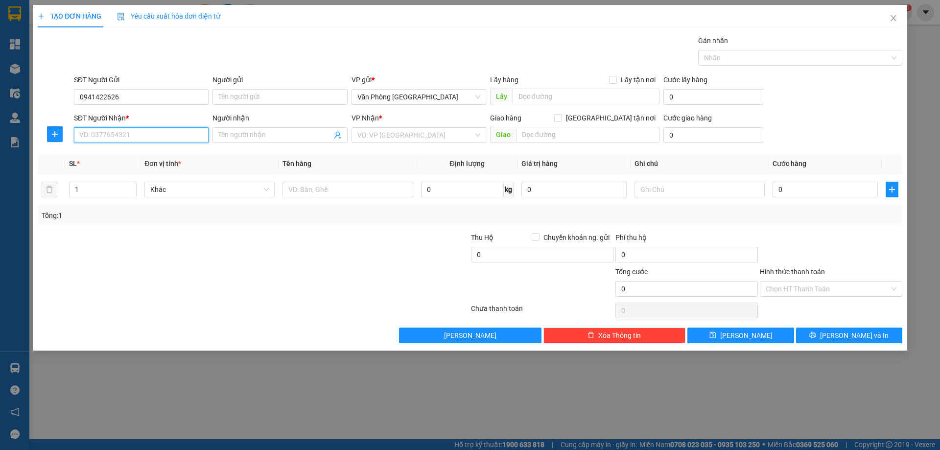
click at [139, 136] on input "SĐT Người Nhận *" at bounding box center [141, 135] width 135 height 16
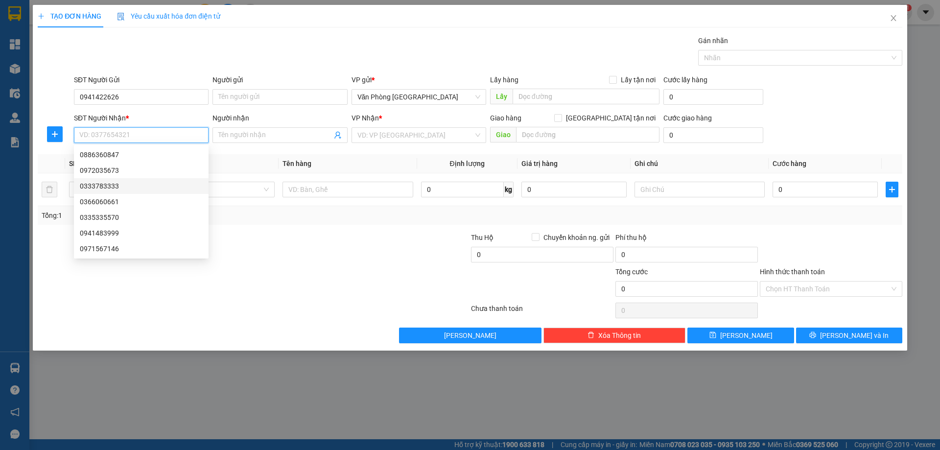
click at [113, 183] on div "0333783333" at bounding box center [141, 186] width 123 height 11
type input "0333783333"
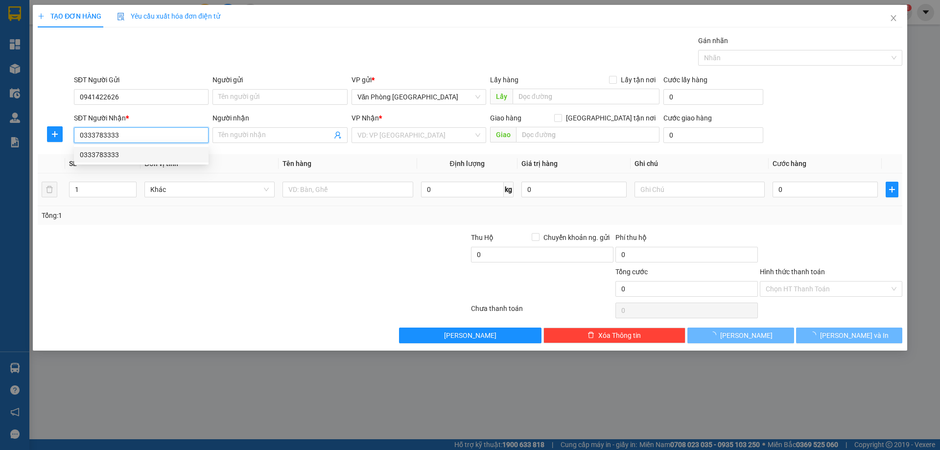
type input "ĐỒNG XOÀI"
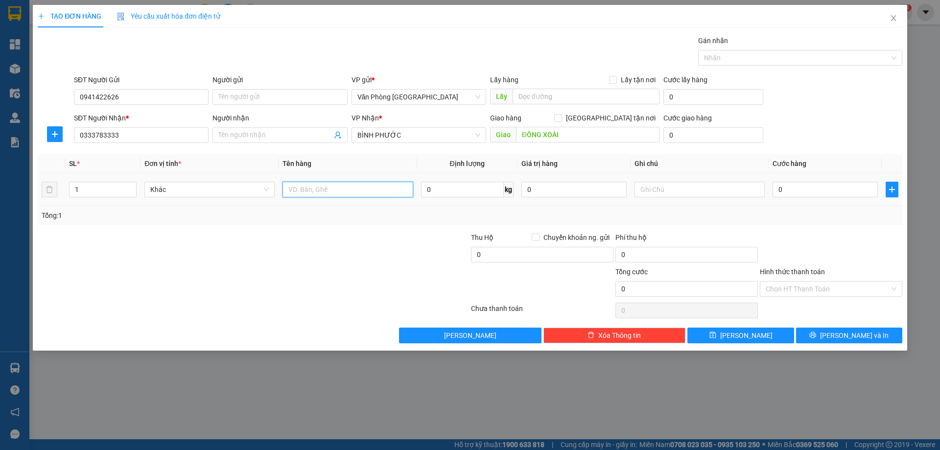
click at [377, 190] on input "text" at bounding box center [348, 190] width 130 height 16
type input "2 THÙNG"
click at [830, 212] on div "Tổng: 1" at bounding box center [470, 215] width 857 height 11
click at [845, 328] on button "[PERSON_NAME] và In" at bounding box center [849, 336] width 106 height 16
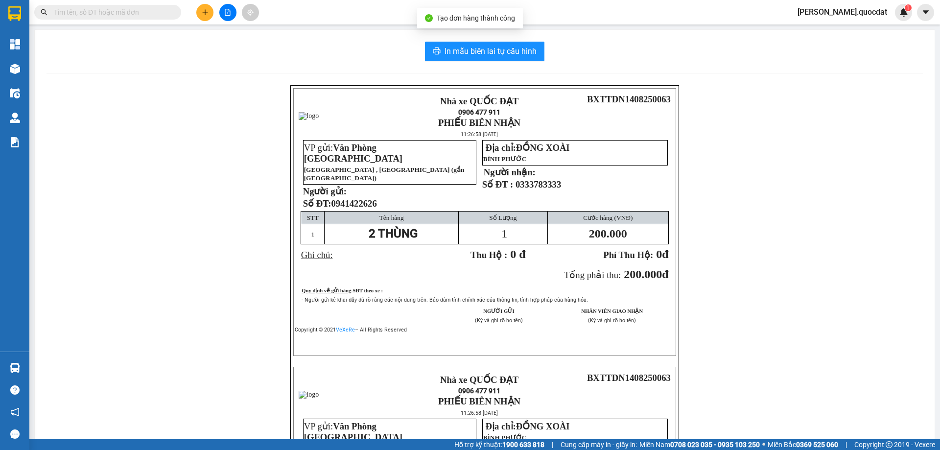
click at [847, 339] on div "Nhà xe QUỐC ĐẠT 0906 477 911 PHIẾU BIÊN NHẬN 11:26:58 [DATE] BXTTDN1408250063 V…" at bounding box center [485, 367] width 877 height 565
click at [488, 61] on div "In mẫu biên lai tự cấu hình Nhà xe QUỐC ĐẠT 0906 477 911 PHIẾU BIÊN NHẬN 11:26:…" at bounding box center [485, 346] width 900 height 632
click at [499, 55] on span "In mẫu biên lai tự cấu hình" at bounding box center [491, 51] width 92 height 12
